Goal: Find specific page/section: Find specific page/section

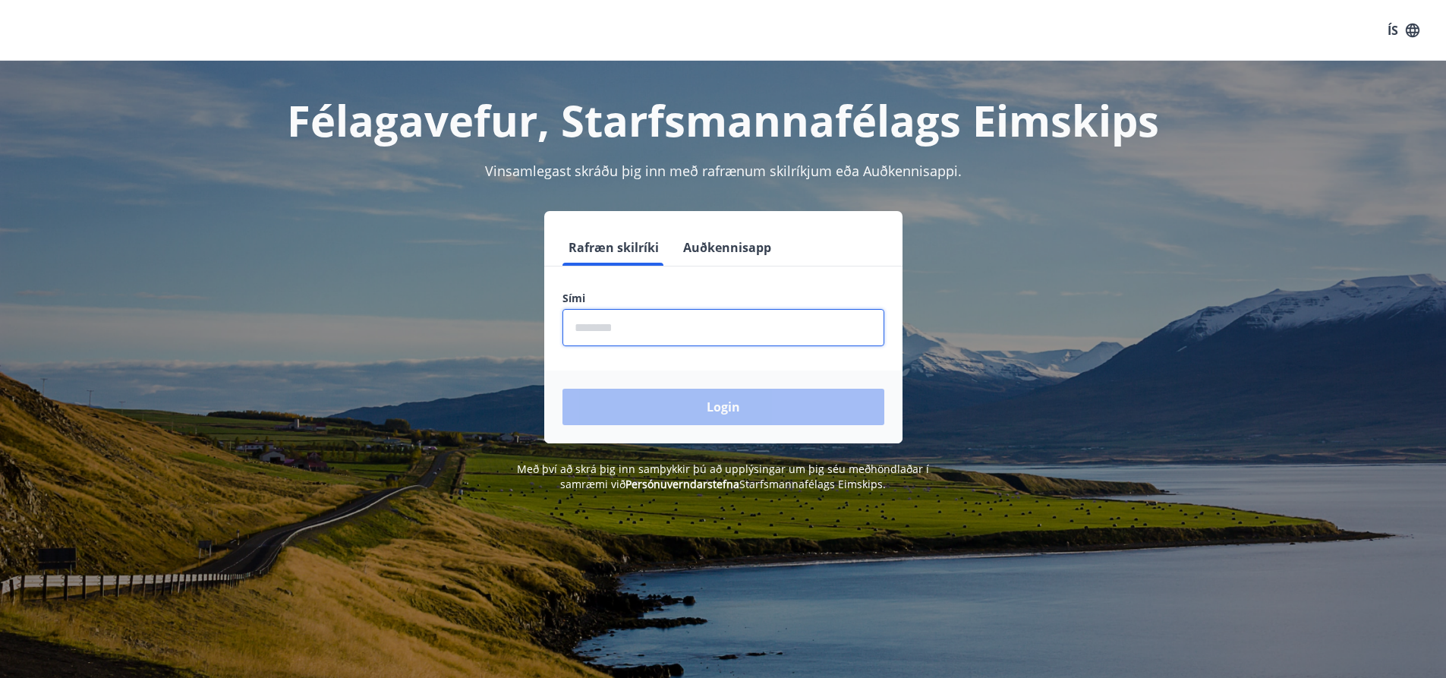
click at [656, 325] on input "phone" at bounding box center [723, 327] width 322 height 37
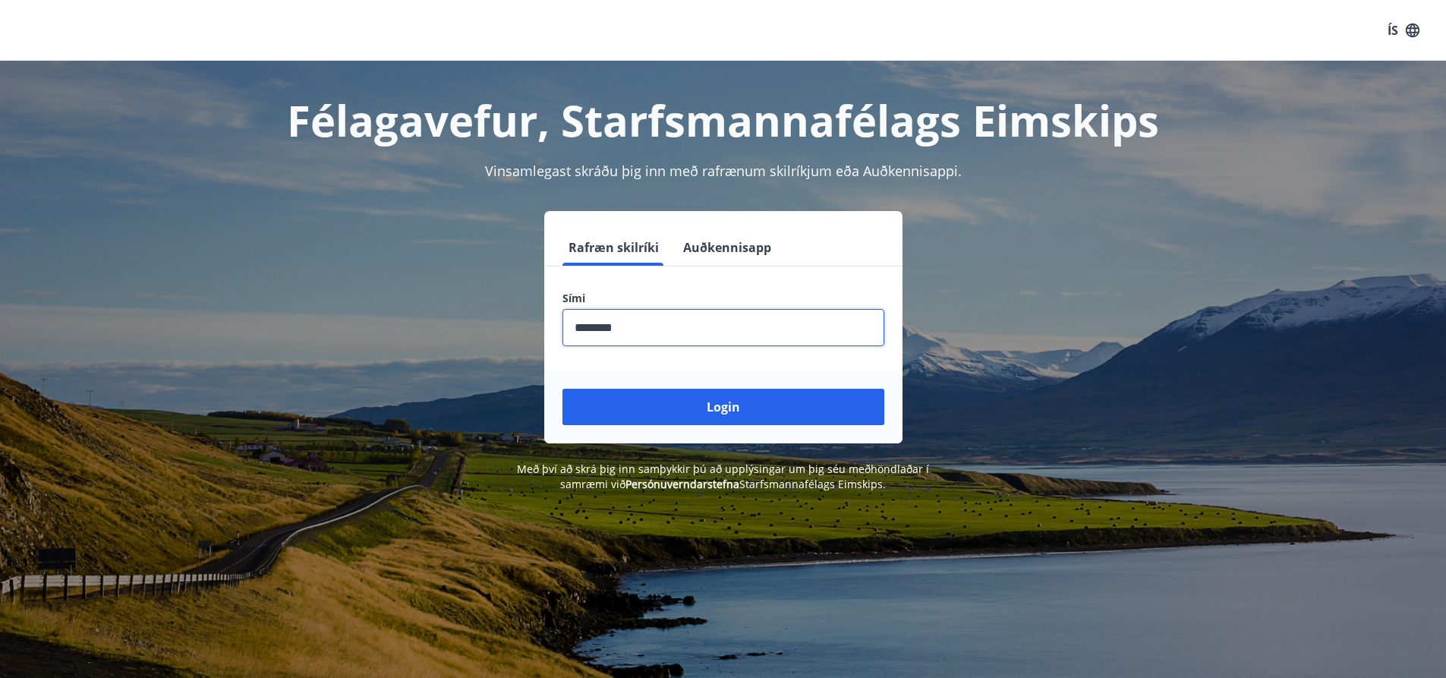
type input "********"
click at [562, 389] on button "Login" at bounding box center [723, 407] width 322 height 36
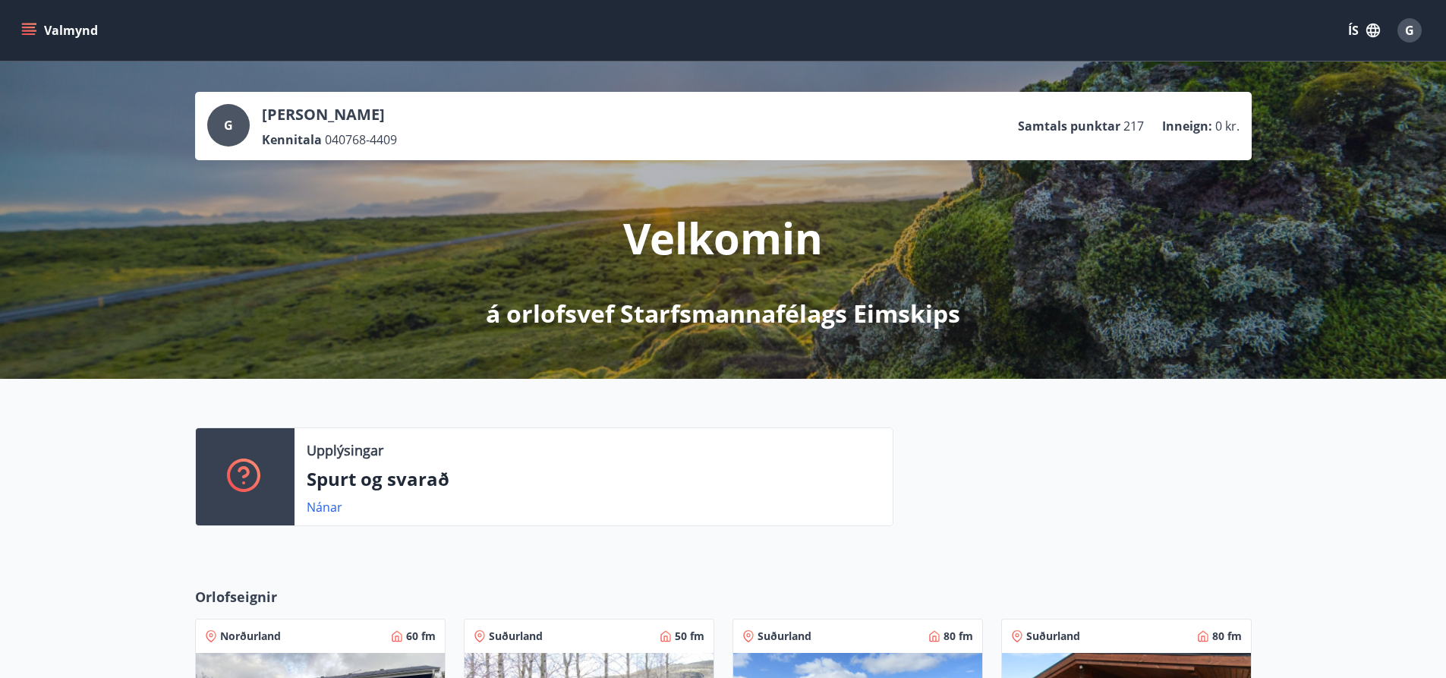
click at [27, 31] on icon "menu" at bounding box center [30, 31] width 17 height 2
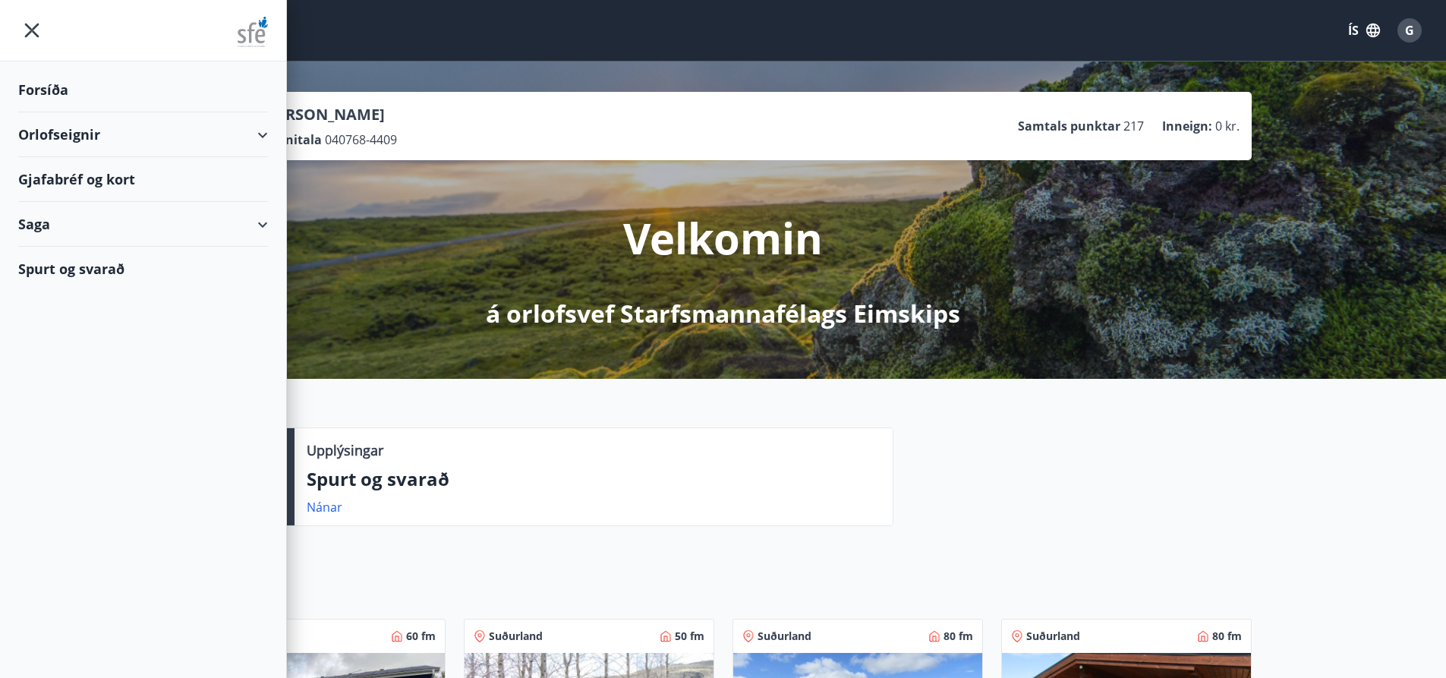
click at [95, 175] on div "Gjafabréf og kort" at bounding box center [143, 179] width 250 height 45
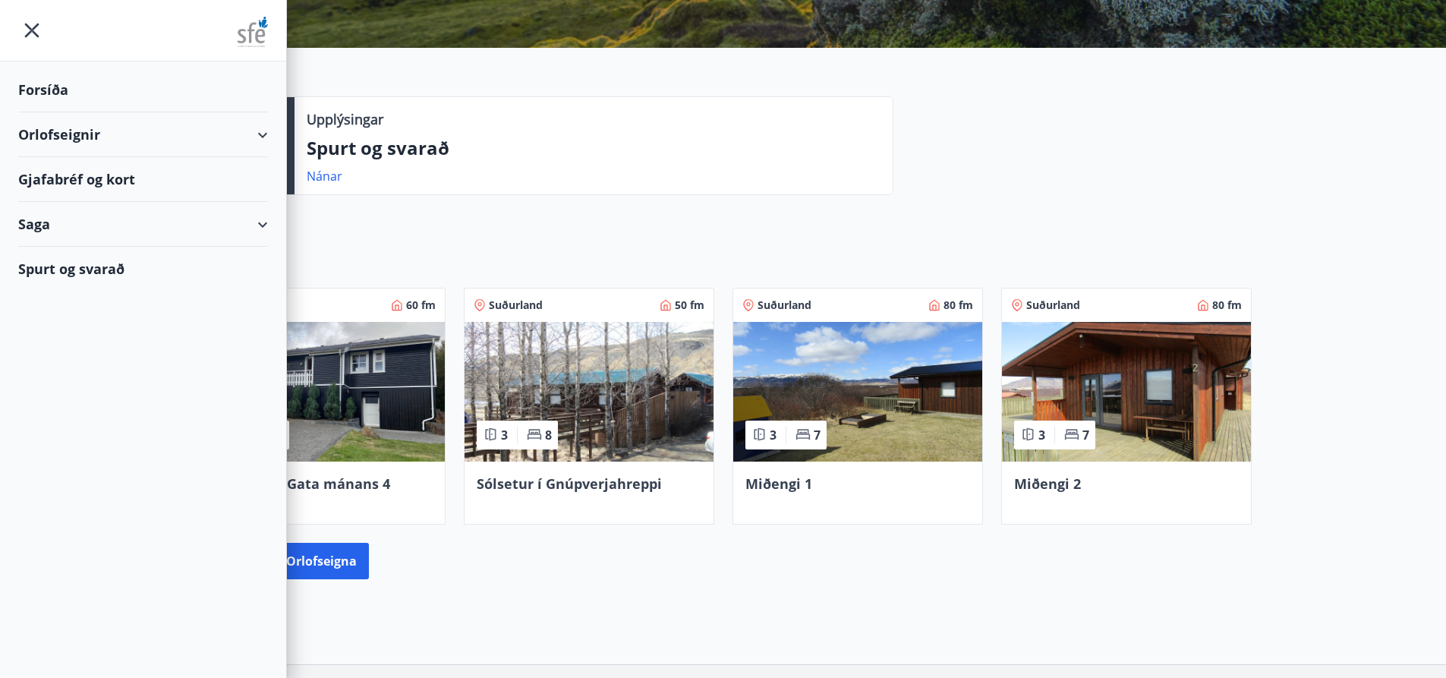
scroll to position [304, 0]
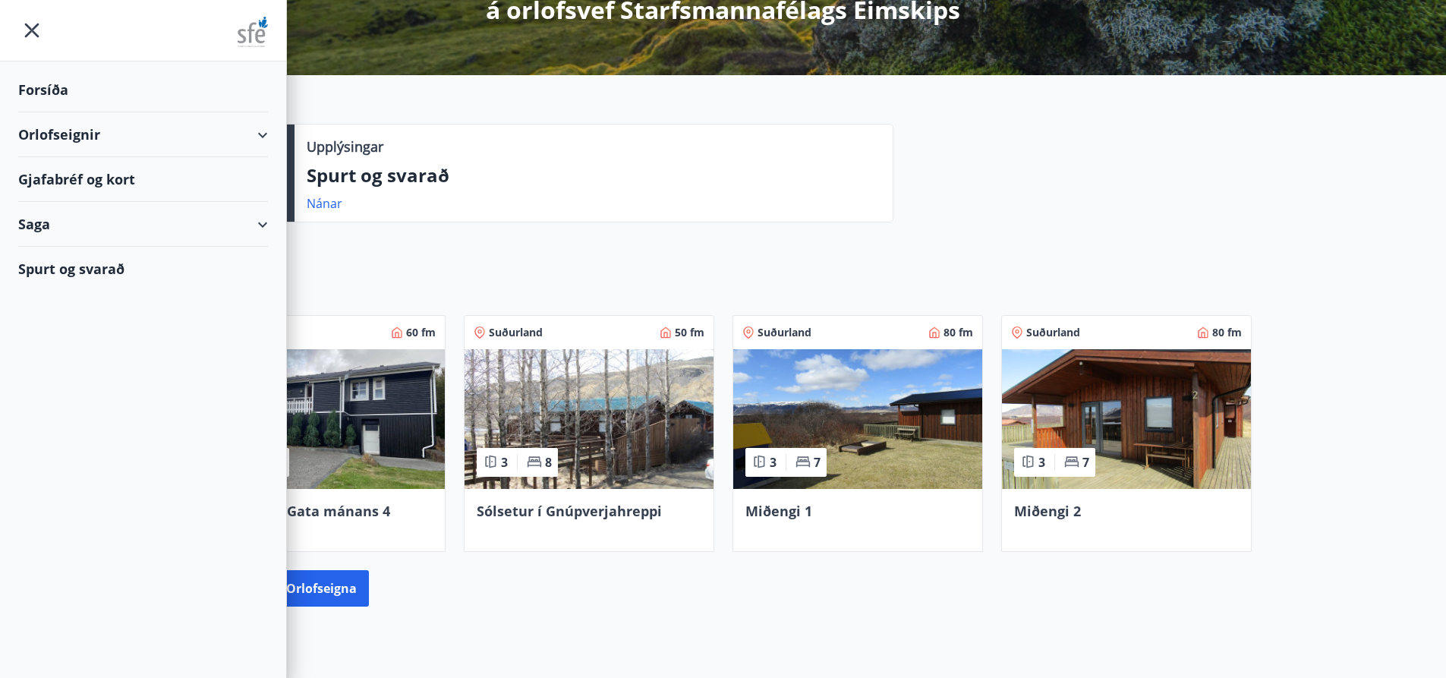
click at [383, 443] on img at bounding box center [320, 419] width 249 height 140
